Goal: Register for event/course

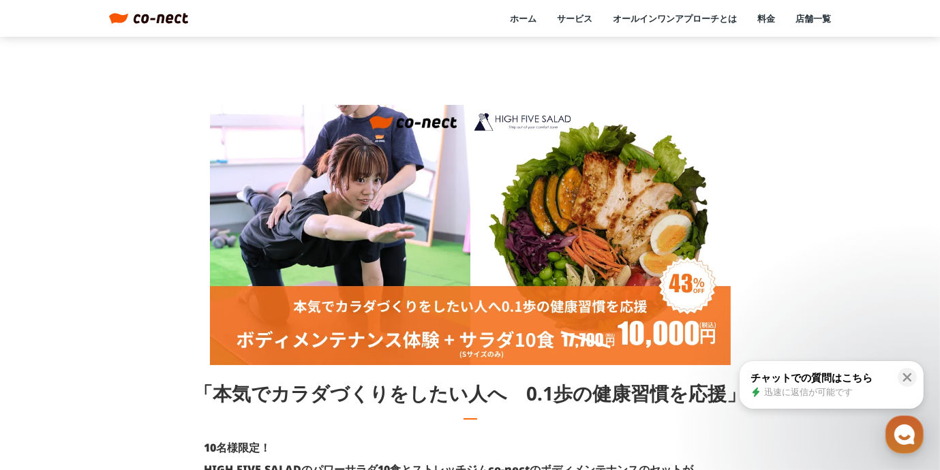
drag, startPoint x: 796, startPoint y: 51, endPoint x: 672, endPoint y: -18, distance: 142.2
